Goal: Information Seeking & Learning: Learn about a topic

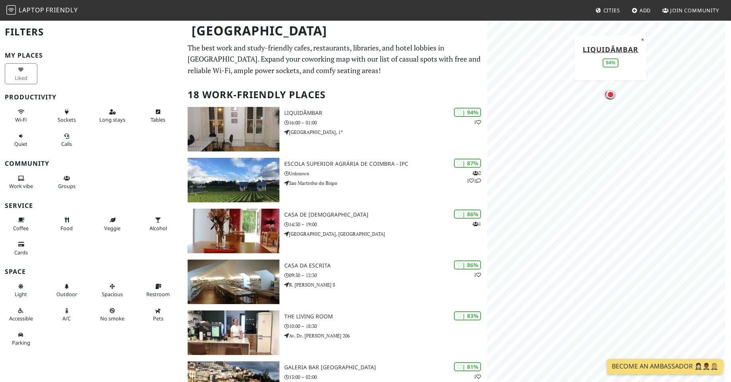
click at [334, 51] on div "[GEOGRAPHIC_DATA]" at bounding box center [365, 35] width 731 height 31
click at [57, 10] on span "Friendly" at bounding box center [62, 10] width 32 height 9
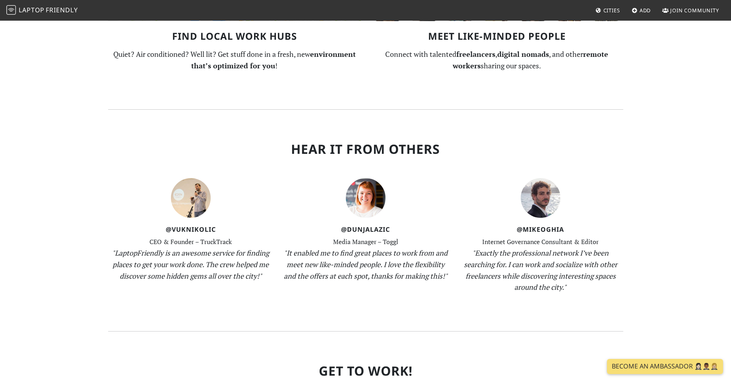
scroll to position [716, 0]
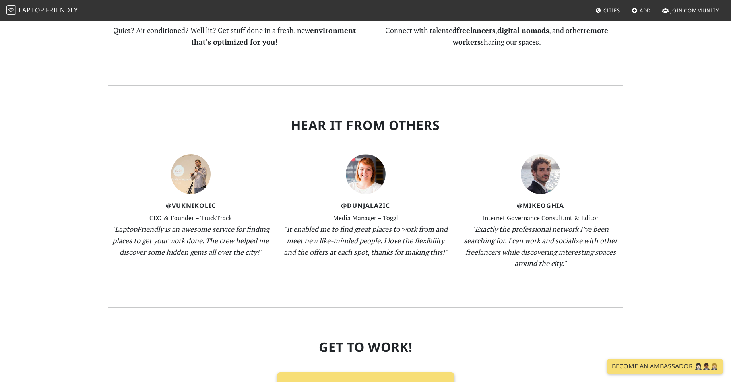
click at [616, 9] on span "Cities" at bounding box center [611, 10] width 17 height 7
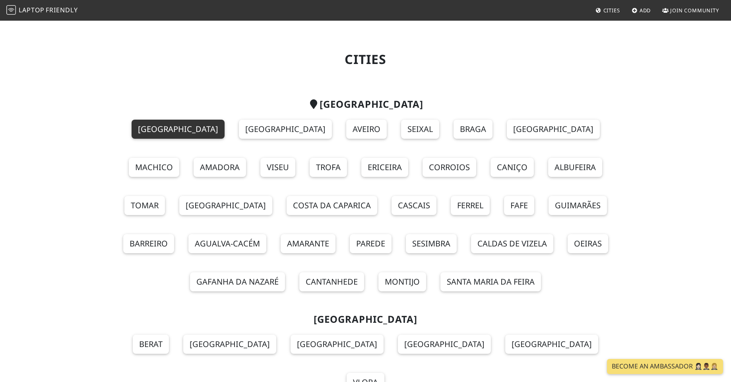
click at [132, 129] on link "[GEOGRAPHIC_DATA]" at bounding box center [178, 129] width 93 height 19
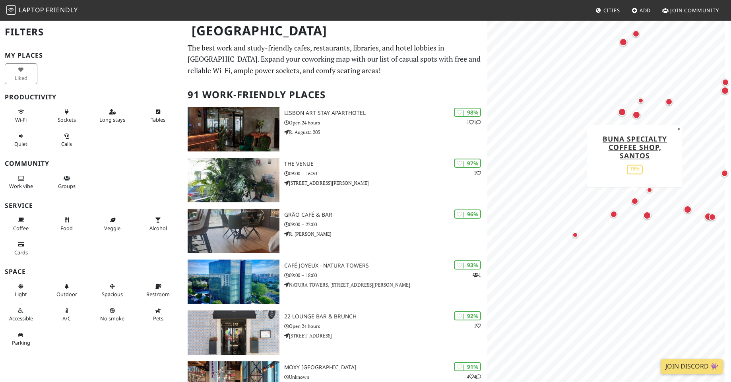
click at [637, 201] on div "Map marker" at bounding box center [634, 201] width 7 height 7
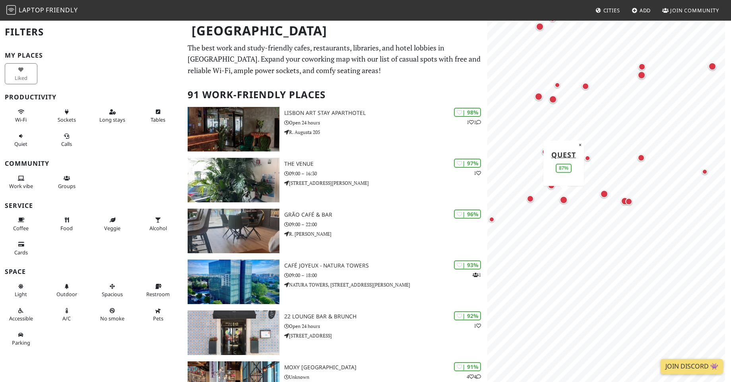
click at [567, 198] on div "Map marker" at bounding box center [564, 200] width 8 height 8
click at [621, 200] on div "Map marker" at bounding box center [625, 201] width 8 height 8
click at [628, 201] on div "Map marker" at bounding box center [628, 201] width 7 height 7
click at [640, 154] on div "Map marker" at bounding box center [641, 157] width 7 height 7
click at [563, 200] on div "Map marker" at bounding box center [564, 200] width 8 height 8
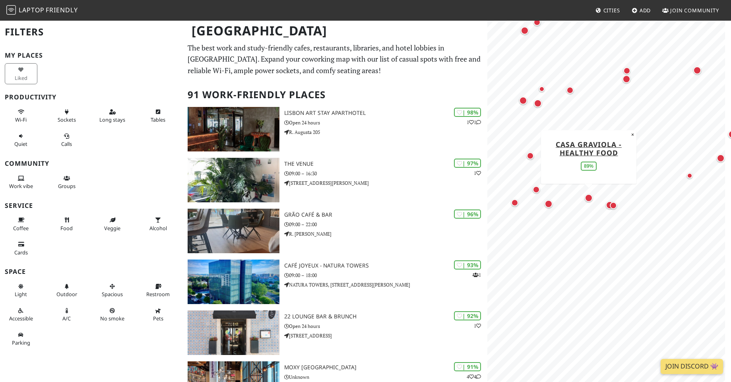
click at [588, 197] on div "Map marker" at bounding box center [589, 198] width 8 height 8
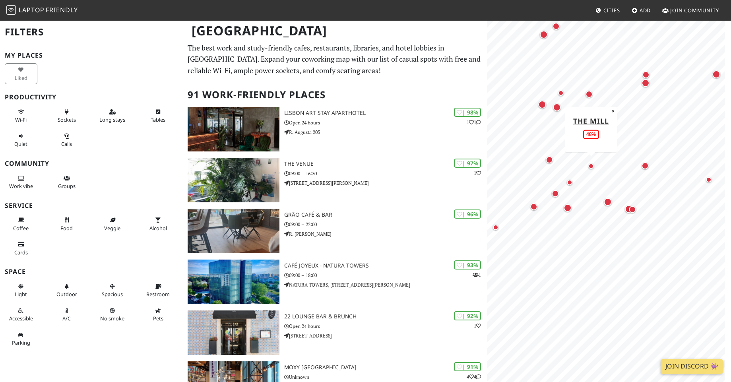
click at [588, 166] on div "Map marker" at bounding box center [591, 166] width 6 height 6
click at [566, 205] on div "Map marker" at bounding box center [568, 208] width 8 height 8
click at [568, 210] on div "Map marker" at bounding box center [568, 208] width 8 height 8
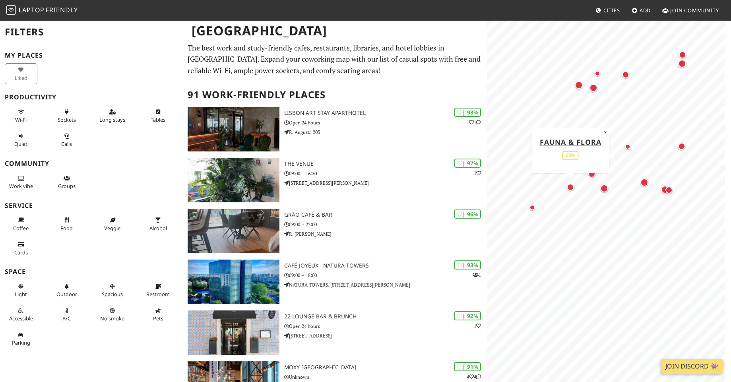
click at [570, 186] on div "Map marker" at bounding box center [570, 187] width 7 height 7
click at [589, 171] on div "Map marker" at bounding box center [591, 174] width 7 height 7
click at [609, 163] on div "Map marker" at bounding box center [606, 163] width 6 height 6
click at [646, 184] on div "Map marker" at bounding box center [644, 182] width 8 height 8
click at [663, 189] on div "Map marker" at bounding box center [665, 190] width 8 height 8
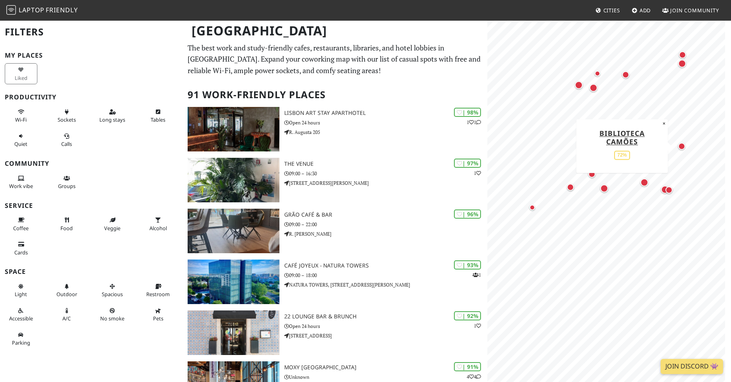
click at [679, 145] on div "Map marker" at bounding box center [681, 146] width 7 height 7
click at [667, 189] on div "Map marker" at bounding box center [668, 189] width 7 height 7
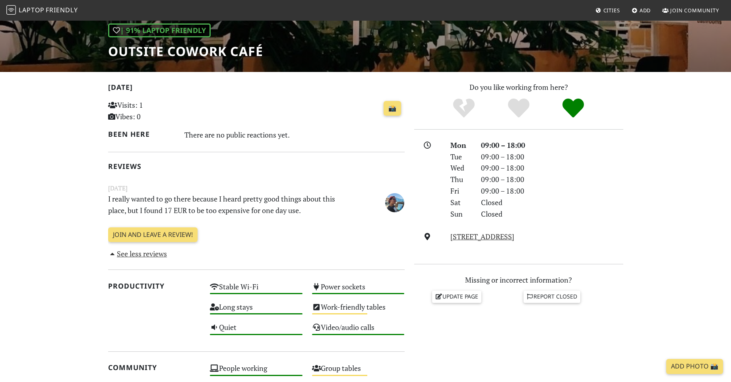
scroll to position [143, 0]
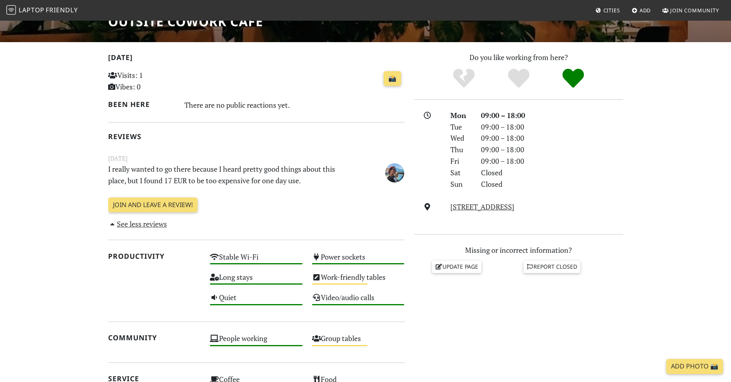
click at [270, 102] on div "There are no public reactions yet." at bounding box center [294, 105] width 220 height 13
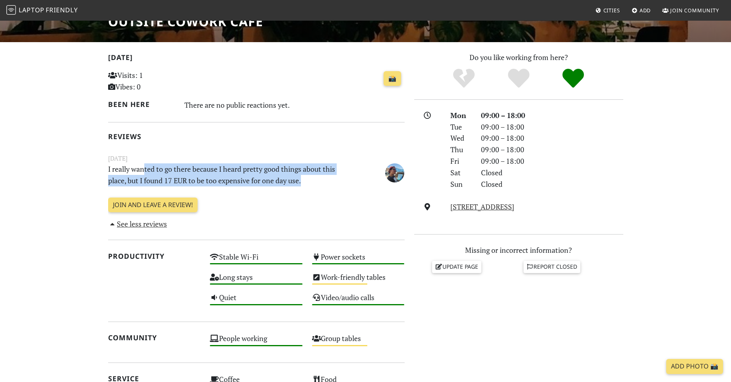
drag, startPoint x: 144, startPoint y: 171, endPoint x: 322, endPoint y: 180, distance: 178.3
click at [322, 180] on p "I really wanted to go there because I heard pretty good things about this place…" at bounding box center [230, 174] width 255 height 23
click at [312, 182] on p "I really wanted to go there because I heard pretty good things about this place…" at bounding box center [230, 174] width 255 height 23
click at [187, 182] on p "I really wanted to go there because I heard pretty good things about this place…" at bounding box center [230, 174] width 255 height 23
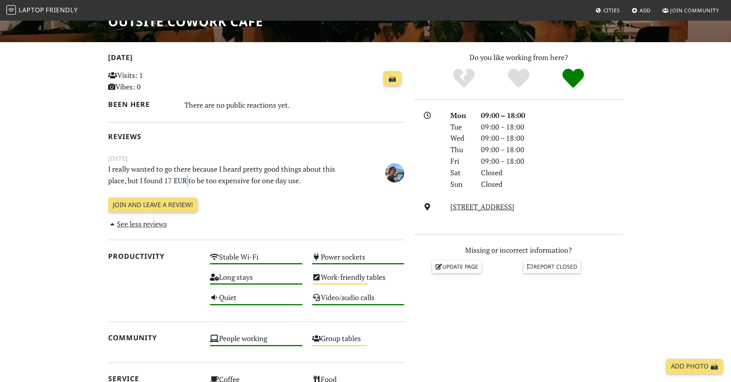
click at [187, 182] on p "I really wanted to go there because I heard pretty good things about this place…" at bounding box center [230, 174] width 255 height 23
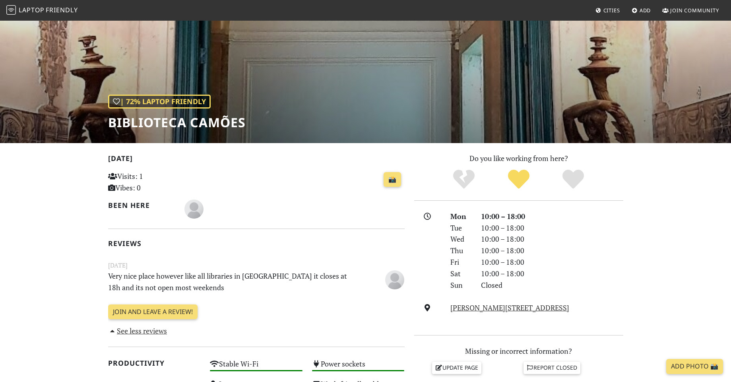
scroll to position [72, 0]
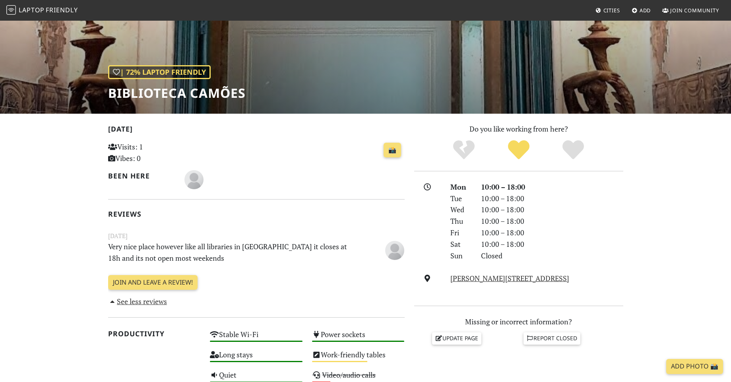
click at [203, 249] on p "Very nice place however like all libraries in lisboa it closes at 18h and its n…" at bounding box center [230, 252] width 255 height 23
click at [270, 249] on p "Very nice place however like all libraries in lisboa it closes at 18h and its n…" at bounding box center [230, 252] width 255 height 23
click at [328, 248] on p "Very nice place however like all libraries in lisboa it closes at 18h and its n…" at bounding box center [230, 252] width 255 height 23
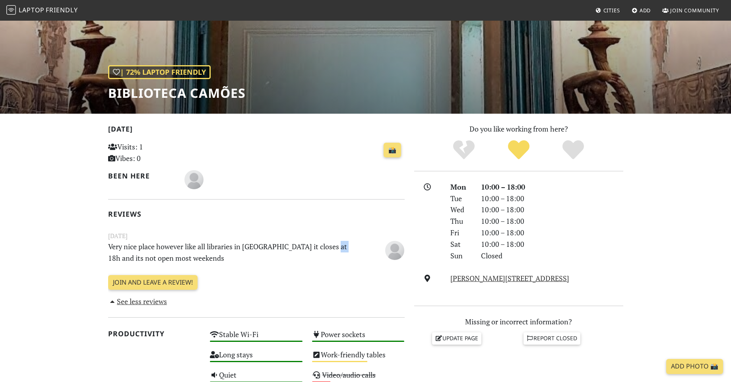
click at [328, 248] on p "Very nice place however like all libraries in lisboa it closes at 18h and its n…" at bounding box center [230, 252] width 255 height 23
click at [137, 253] on p "Very nice place however like all libraries in lisboa it closes at 18h and its n…" at bounding box center [230, 252] width 255 height 23
click at [137, 253] on p "Very nice place however like all libraries in [GEOGRAPHIC_DATA] it closes at 18…" at bounding box center [230, 252] width 255 height 23
click at [150, 258] on p "Very nice place however like all libraries in lisboa it closes at 18h and its n…" at bounding box center [230, 252] width 255 height 23
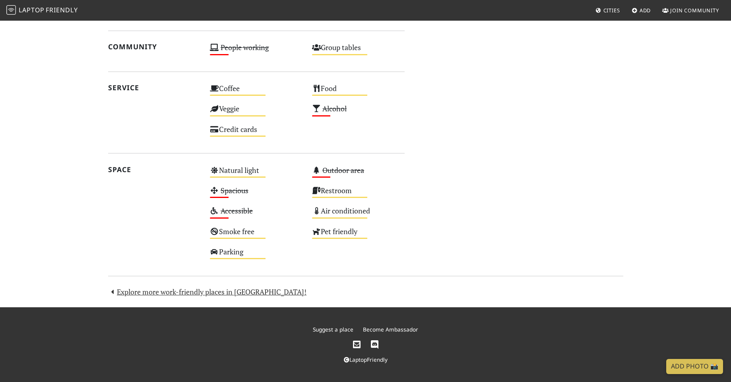
scroll to position [426, 0]
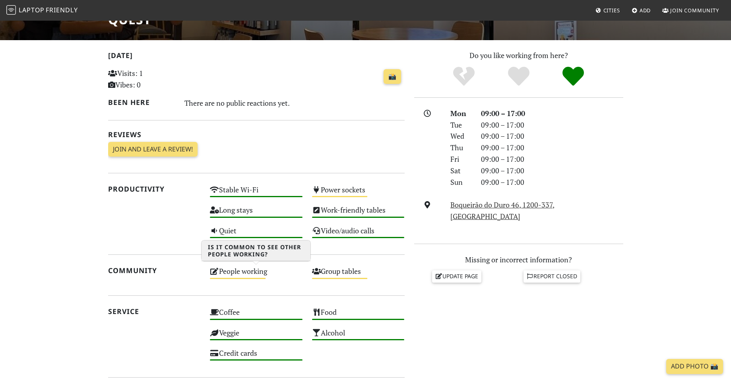
scroll to position [215, 0]
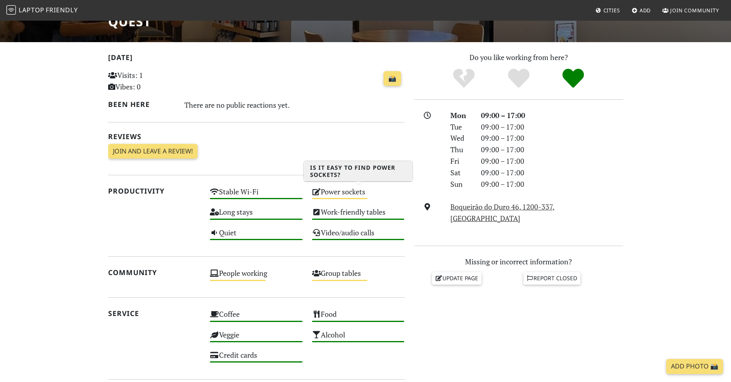
scroll to position [215, 0]
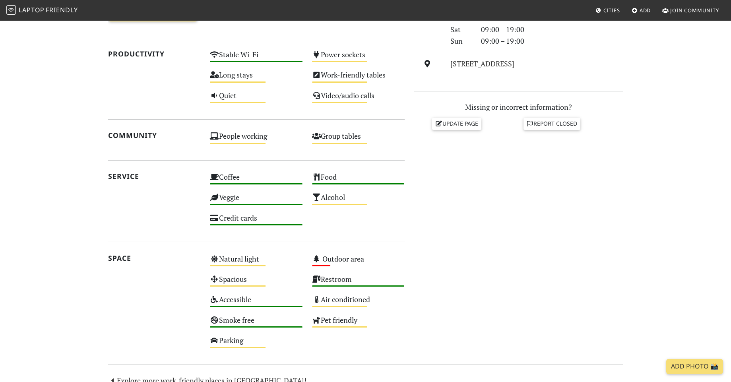
scroll to position [215, 0]
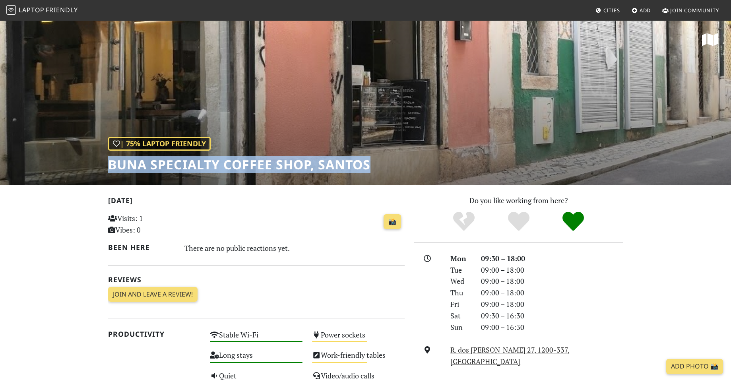
drag, startPoint x: 374, startPoint y: 163, endPoint x: 108, endPoint y: 161, distance: 265.6
click at [108, 161] on div "| 75% Laptop Friendly Buna specialty coffee shop, [GEOGRAPHIC_DATA]" at bounding box center [365, 102] width 731 height 165
copy h1 "Buna specialty coffee shop, Santos"
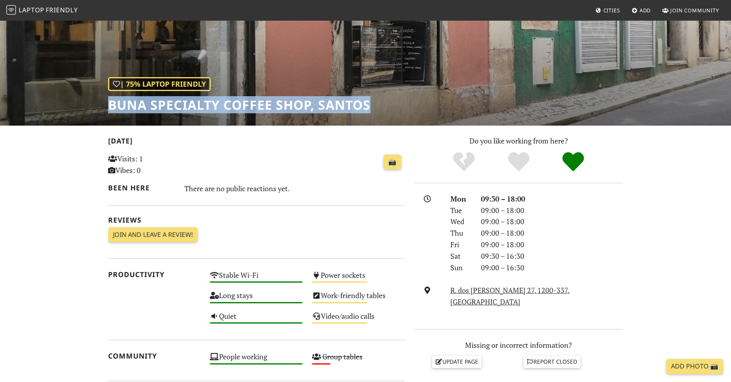
scroll to position [143, 0]
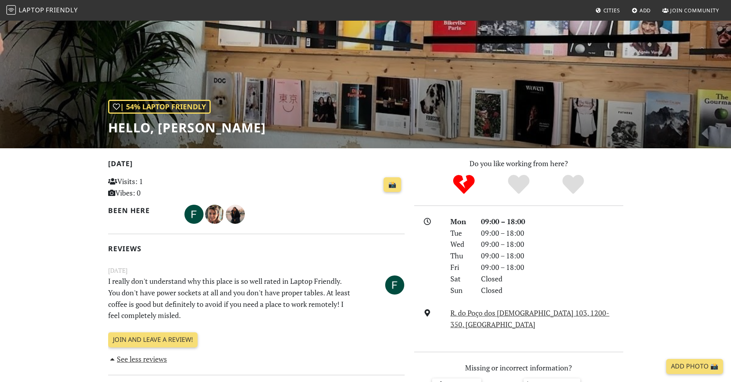
scroll to position [143, 0]
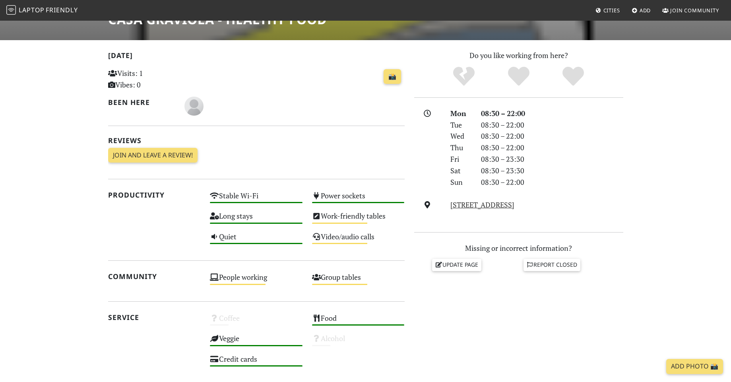
scroll to position [72, 0]
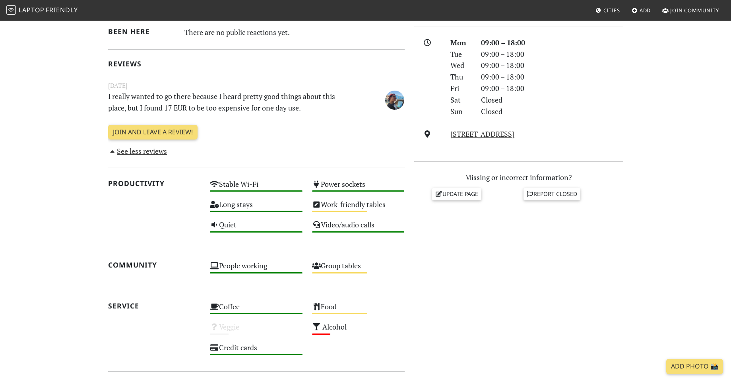
scroll to position [215, 0]
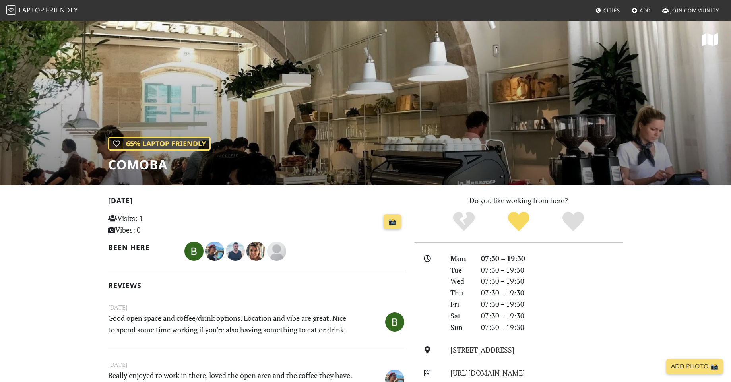
click at [151, 167] on h1 "Comoba" at bounding box center [159, 164] width 103 height 15
copy h1 "Comoba"
click at [43, 14] on span "Laptop" at bounding box center [32, 10] width 26 height 9
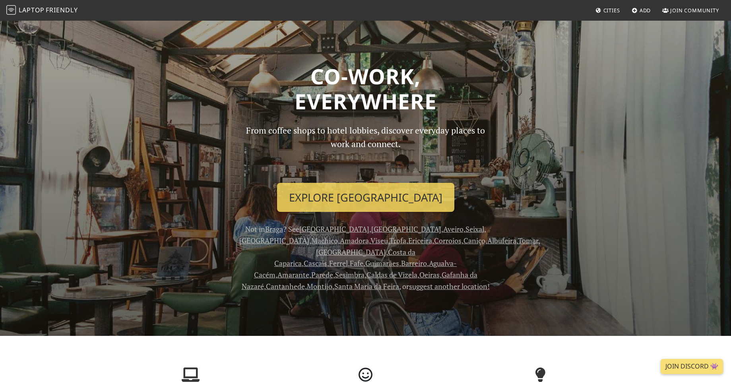
click at [610, 8] on span "Cities" at bounding box center [611, 10] width 17 height 7
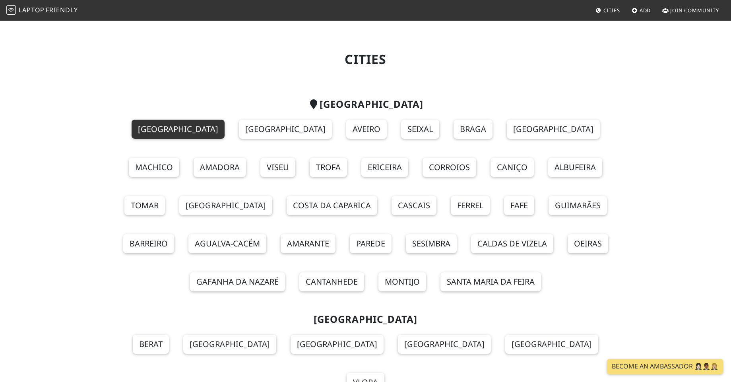
click at [132, 132] on link "[GEOGRAPHIC_DATA]" at bounding box center [178, 129] width 93 height 19
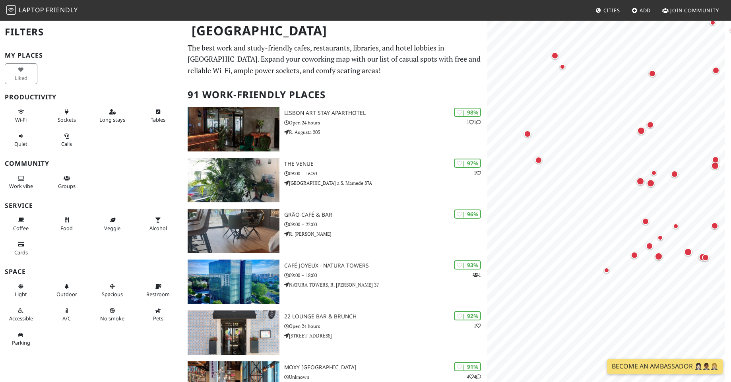
click at [672, 8] on span "Join Community" at bounding box center [694, 10] width 49 height 7
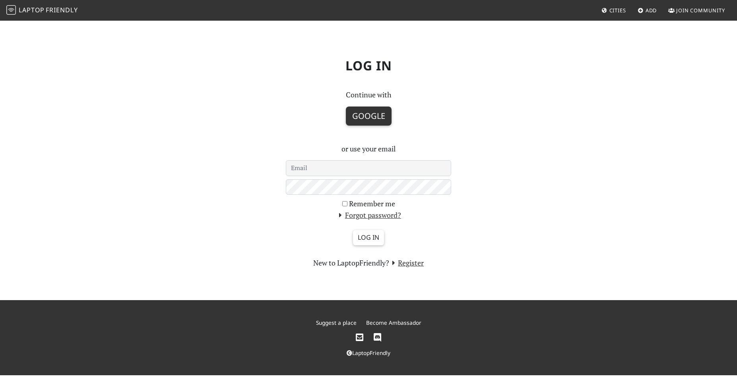
click at [390, 117] on button "Google" at bounding box center [369, 116] width 46 height 19
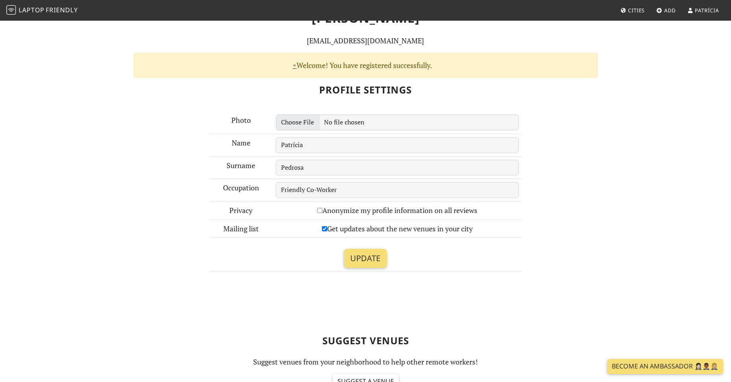
scroll to position [275, 0]
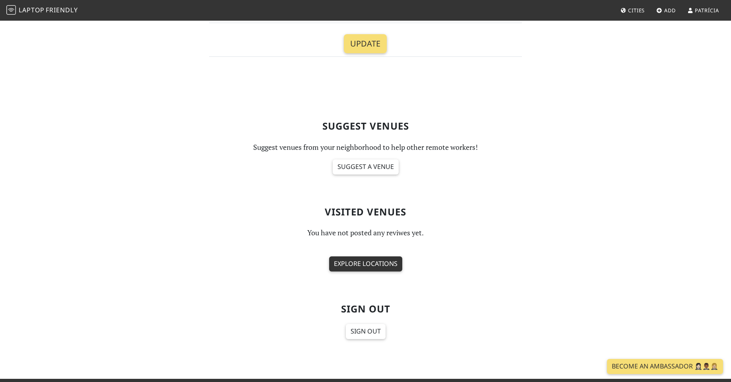
click at [379, 263] on link "Explore locations" at bounding box center [365, 263] width 73 height 15
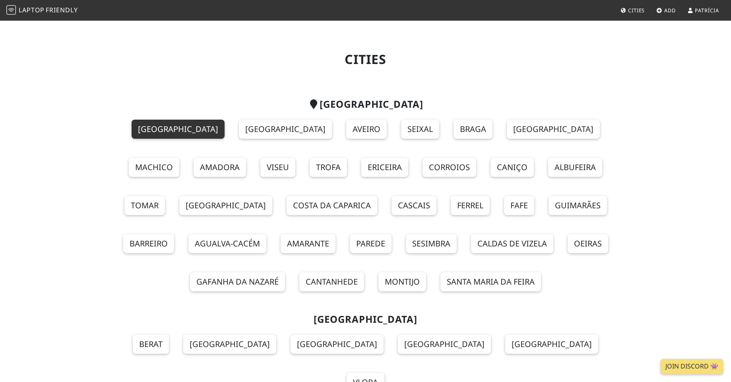
click at [155, 136] on link "[GEOGRAPHIC_DATA]" at bounding box center [178, 129] width 93 height 19
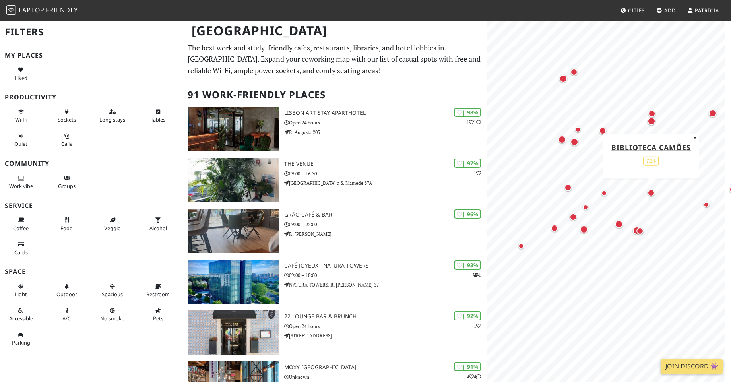
click at [650, 193] on div "Map marker" at bounding box center [651, 192] width 7 height 7
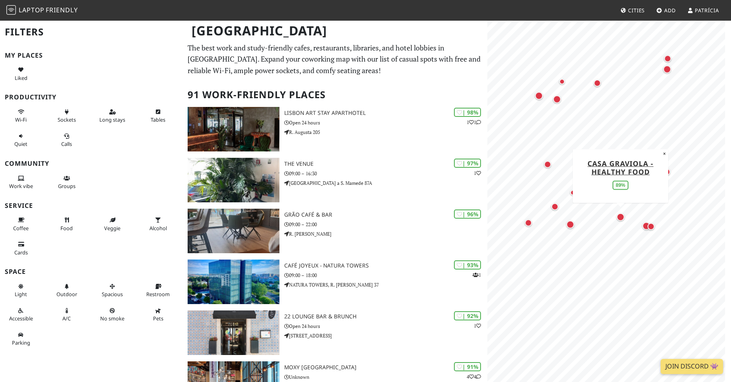
click at [620, 218] on div "Map marker" at bounding box center [621, 217] width 8 height 8
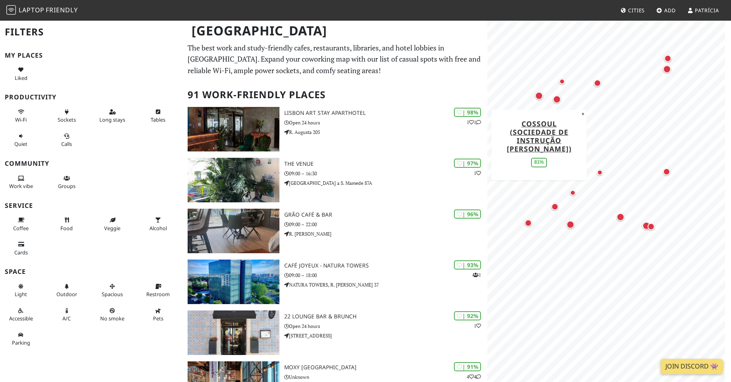
click at [542, 91] on div "Map marker" at bounding box center [538, 95] width 11 height 11
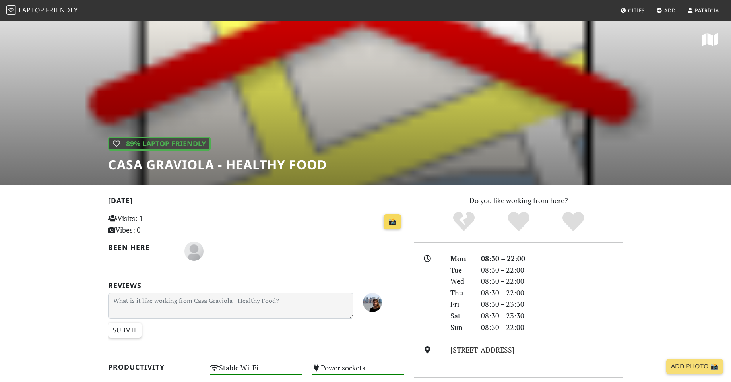
click at [389, 220] on link "📸" at bounding box center [392, 221] width 17 height 15
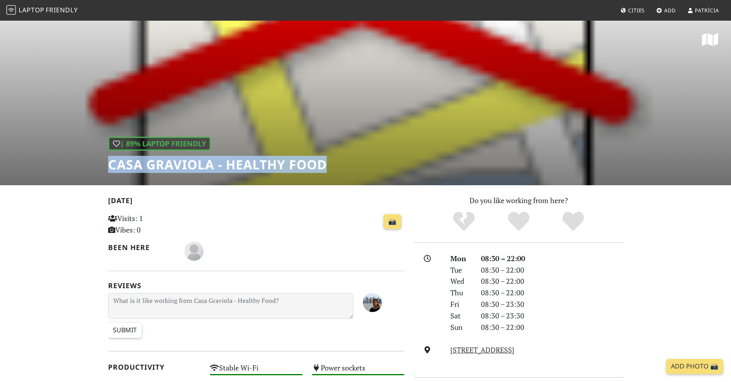
drag, startPoint x: 329, startPoint y: 161, endPoint x: 107, endPoint y: 169, distance: 222.4
click at [107, 169] on div "| 89% Laptop Friendly Casa Graviola - Healthy Food" at bounding box center [365, 102] width 731 height 165
copy h1 "Casa Graviola - Healthy Food"
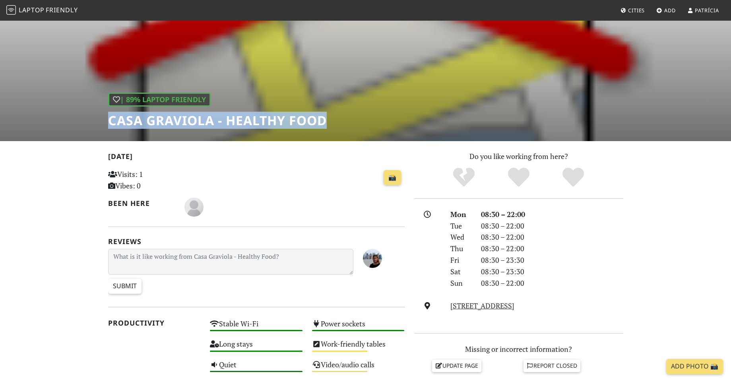
scroll to position [72, 0]
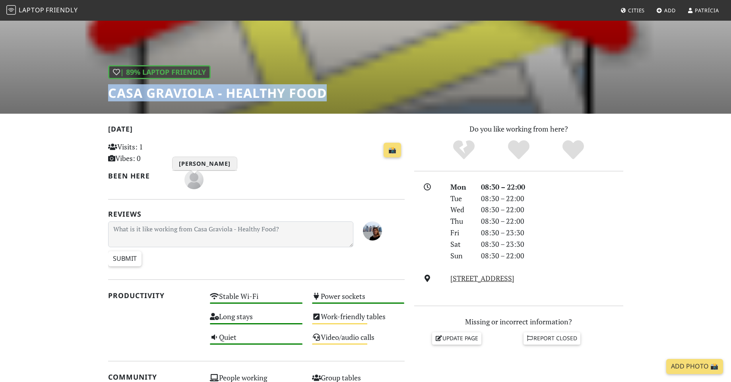
click at [191, 182] on img "Daniel O" at bounding box center [193, 179] width 19 height 19
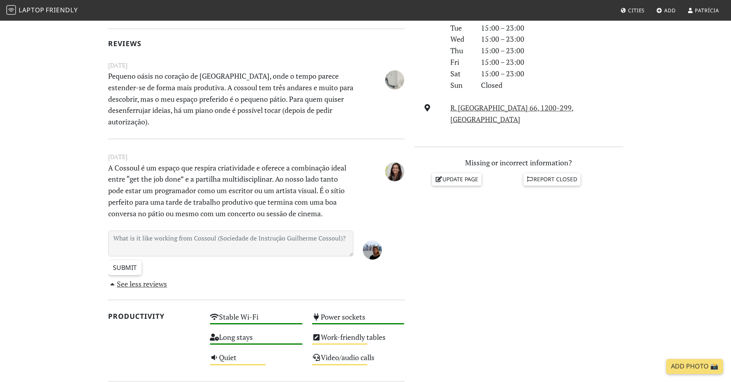
scroll to position [215, 0]
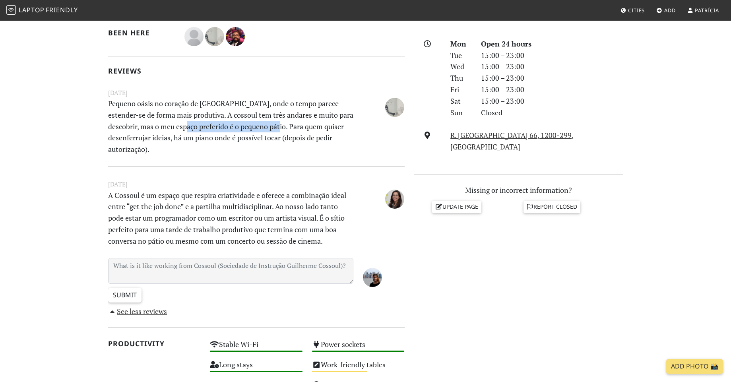
drag, startPoint x: 173, startPoint y: 128, endPoint x: 267, endPoint y: 132, distance: 93.9
click at [267, 132] on p "Pequeno oásis no coração de Lisboa, onde o tempo parece estender-se de forma ma…" at bounding box center [230, 126] width 255 height 57
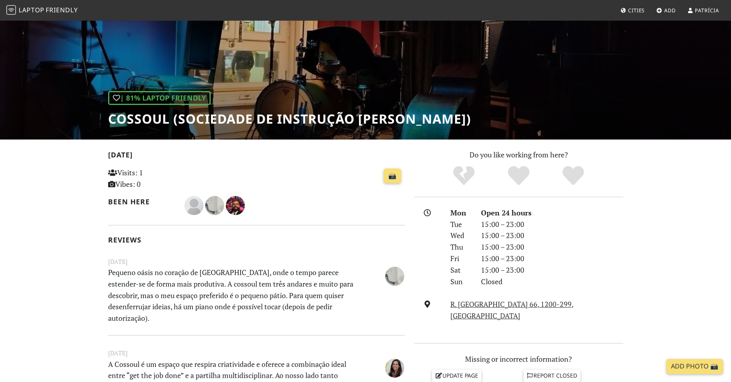
scroll to position [72, 0]
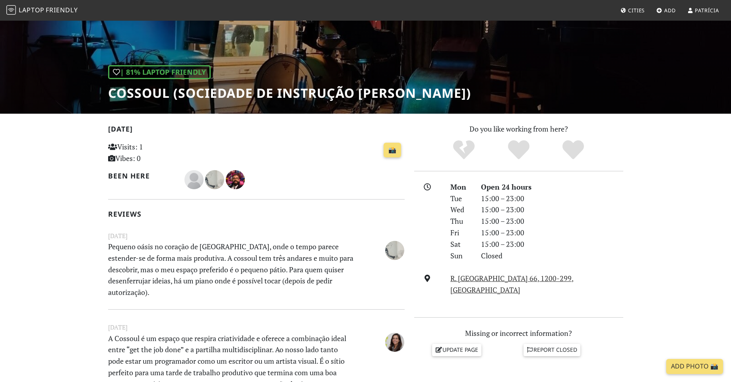
drag, startPoint x: 531, startPoint y: 97, endPoint x: 109, endPoint y: 95, distance: 422.2
click at [109, 95] on div "| 81% Laptop Friendly Cossoul (Sociedade de Instrução Guilherme Cossoul)" at bounding box center [365, 30] width 731 height 165
copy h1 "Cossoul (Sociedade de Instrução Guilherme Cossoul)"
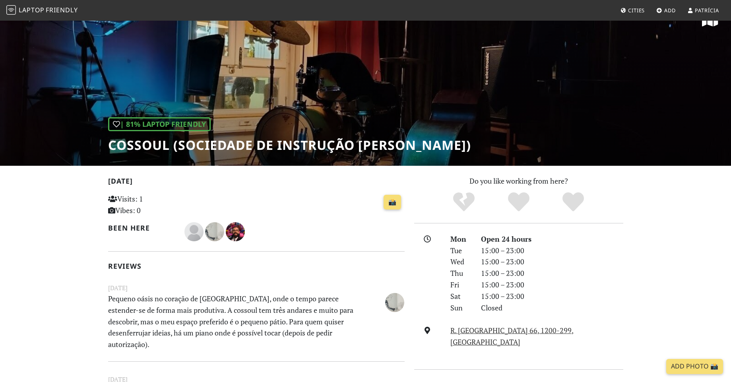
scroll to position [0, 0]
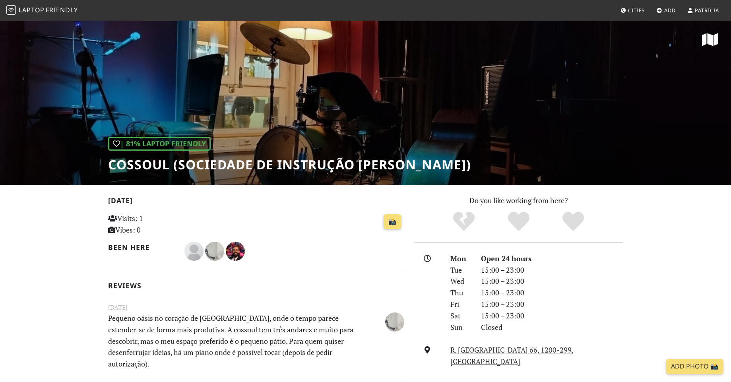
click at [636, 8] on span "Cities" at bounding box center [636, 10] width 17 height 7
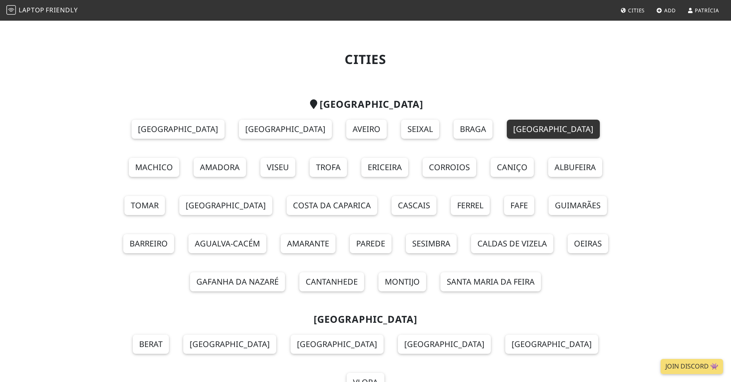
click at [507, 132] on link "Coimbra" at bounding box center [553, 129] width 93 height 19
click at [362, 108] on h2 "Portugal" at bounding box center [365, 105] width 515 height 12
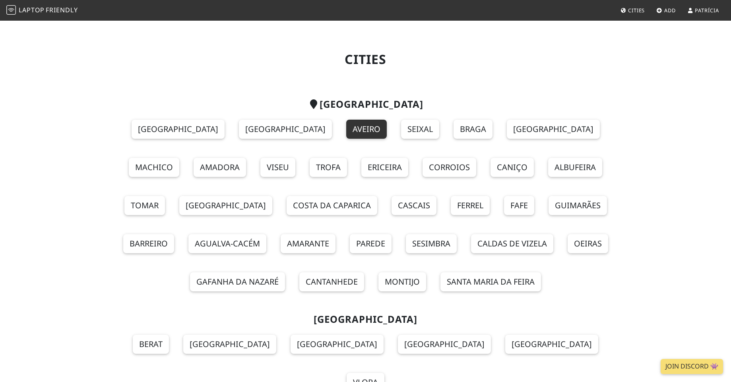
click at [346, 126] on link "Aveiro" at bounding box center [366, 129] width 41 height 19
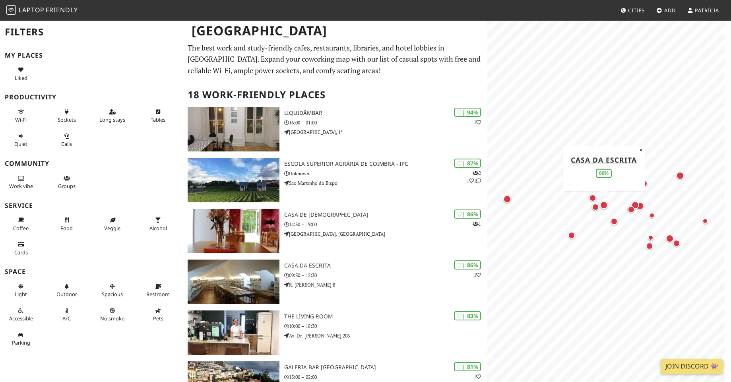
click at [603, 202] on div "Map marker" at bounding box center [604, 205] width 8 height 8
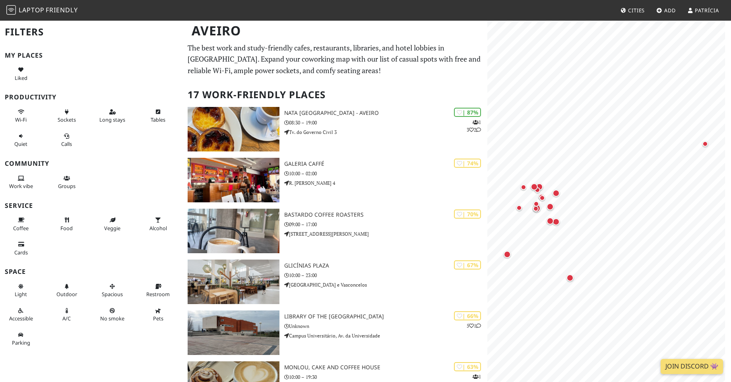
click at [6, 11] on nav "Laptop Friendly Cities Add Patrícia" at bounding box center [365, 10] width 731 height 21
click at [19, 12] on span "Laptop" at bounding box center [32, 10] width 26 height 9
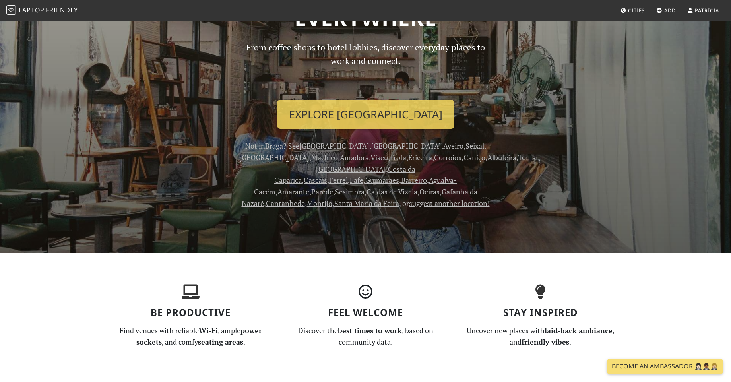
scroll to position [18, 0]
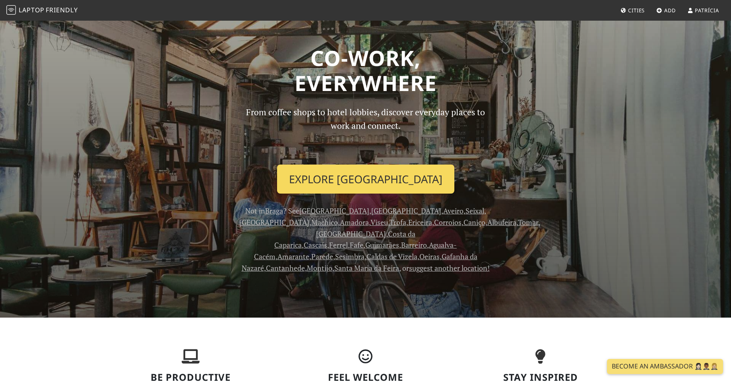
click at [393, 180] on link "Explore [GEOGRAPHIC_DATA]" at bounding box center [365, 179] width 177 height 29
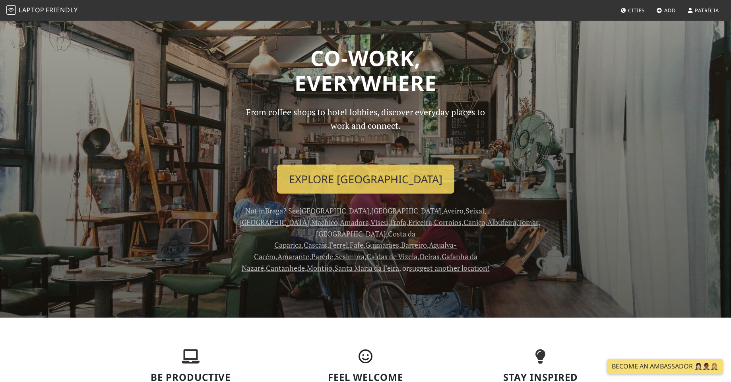
click at [621, 8] on icon at bounding box center [623, 10] width 6 height 5
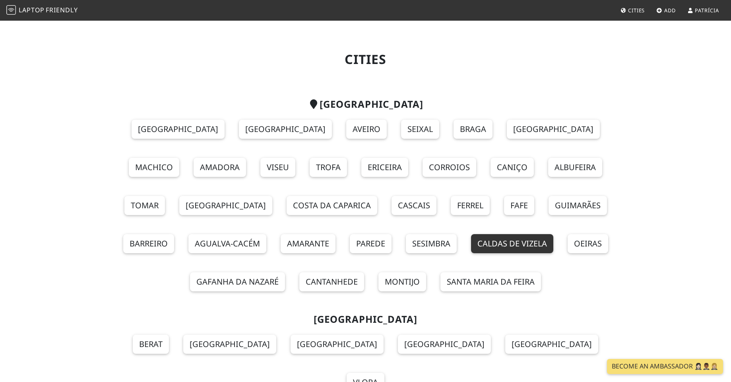
click at [471, 243] on link "Caldas de Vizela" at bounding box center [512, 243] width 82 height 19
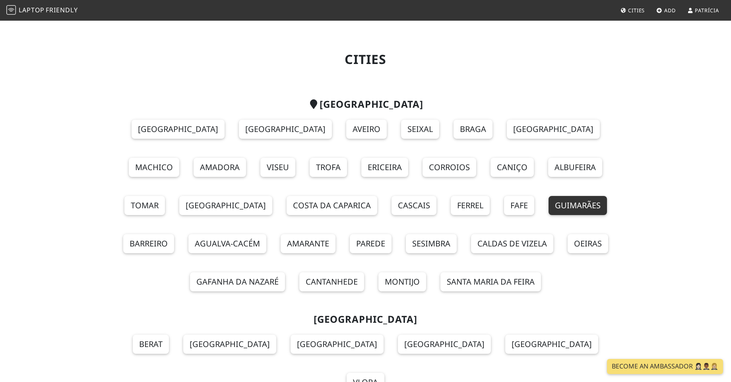
click at [549, 200] on link "Guimarães" at bounding box center [578, 205] width 58 height 19
click at [665, 7] on span "Add" at bounding box center [670, 10] width 12 height 7
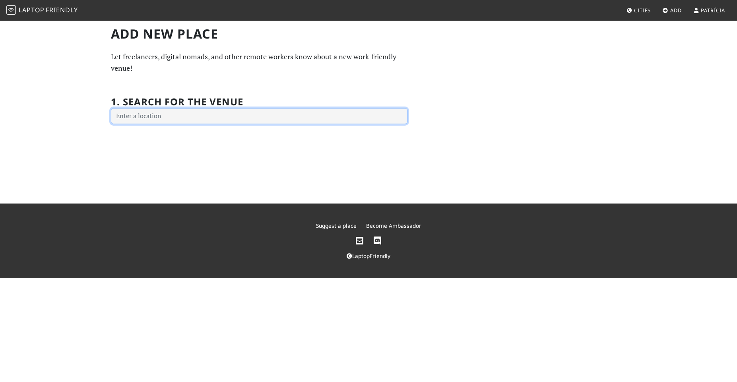
click at [184, 115] on input "text" at bounding box center [259, 116] width 297 height 16
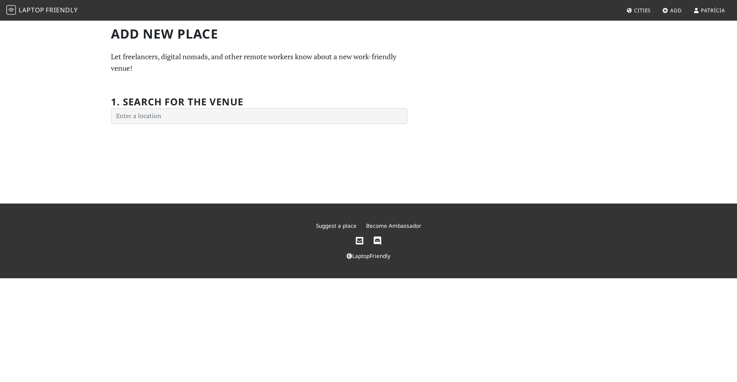
click at [11, 11] on img at bounding box center [11, 10] width 10 height 10
